Goal: Understand process/instructions

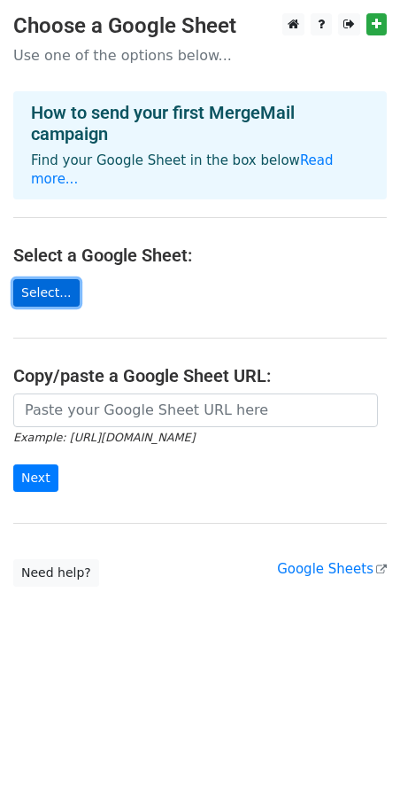
click at [48, 281] on link "Select..." at bounding box center [46, 292] width 66 height 27
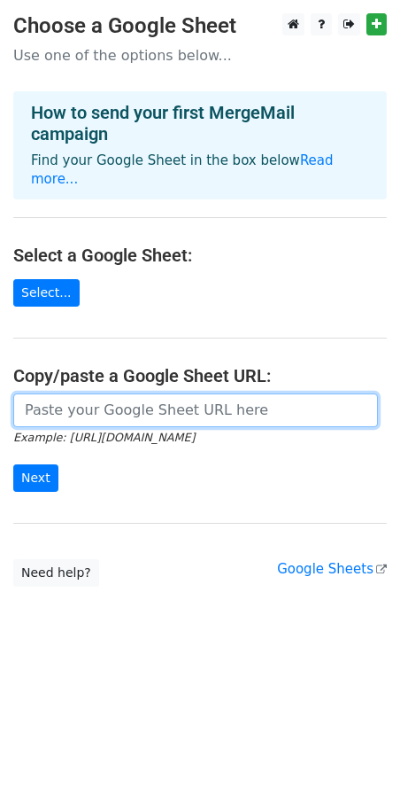
click at [86, 393] on input "url" at bounding box center [195, 410] width 365 height 34
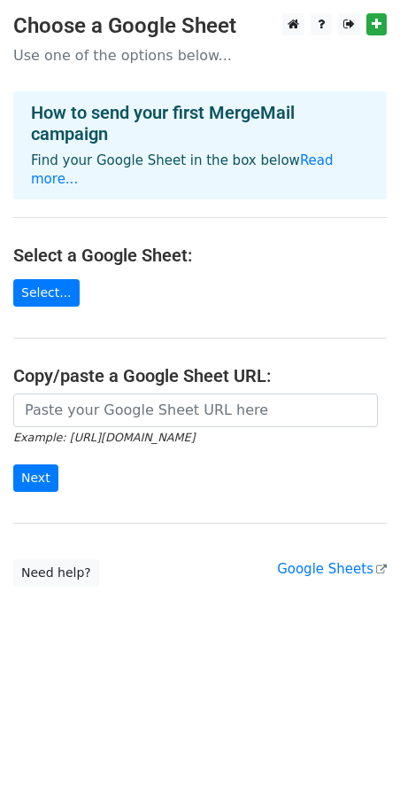
click at [91, 39] on main "Choose a Google Sheet Use one of the options below... How to send your first Me…" at bounding box center [200, 299] width 400 height 573
click at [76, 113] on h4 "How to send your first MergeMail campaign" at bounding box center [200, 123] width 338 height 43
click at [82, 149] on div "How to send your first MergeMail campaign Find your Google Sheet in the box bel…" at bounding box center [200, 145] width 374 height 108
click at [141, 154] on p "Find your Google Sheet in the box below Read more..." at bounding box center [200, 170] width 338 height 37
